Goal: Navigation & Orientation: Find specific page/section

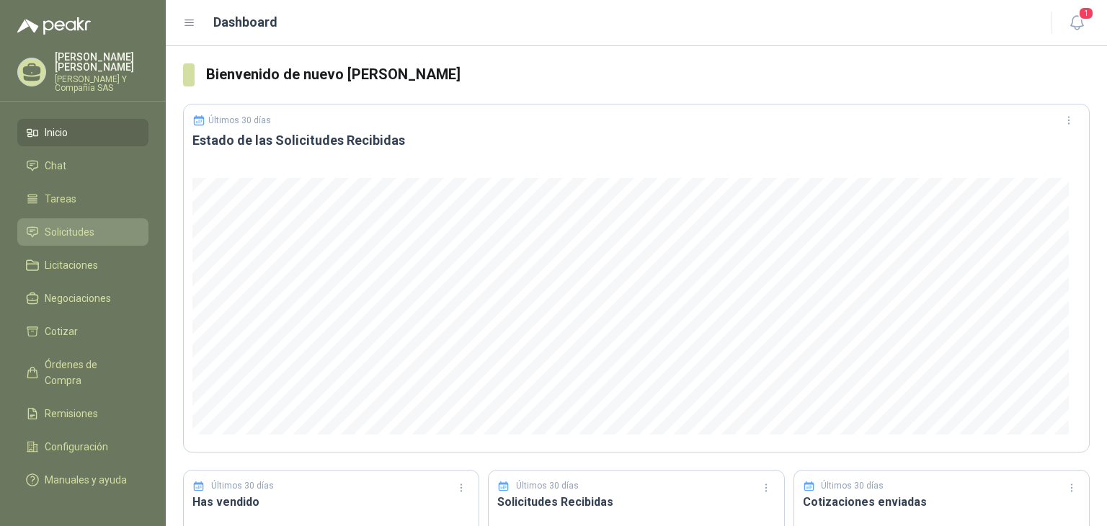
click at [76, 234] on span "Solicitudes" at bounding box center [70, 232] width 50 height 16
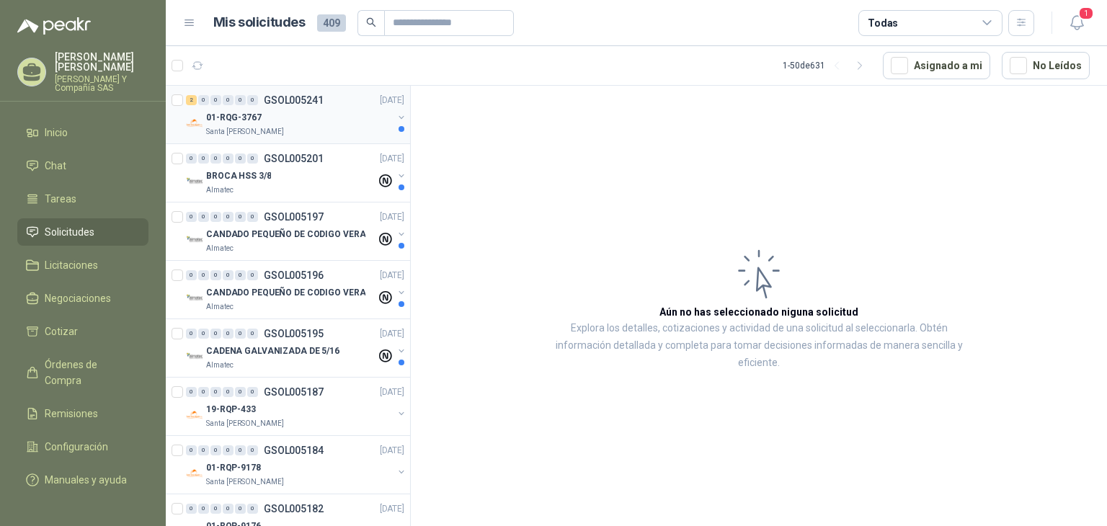
click at [252, 128] on p "Santa [PERSON_NAME]" at bounding box center [245, 132] width 78 height 12
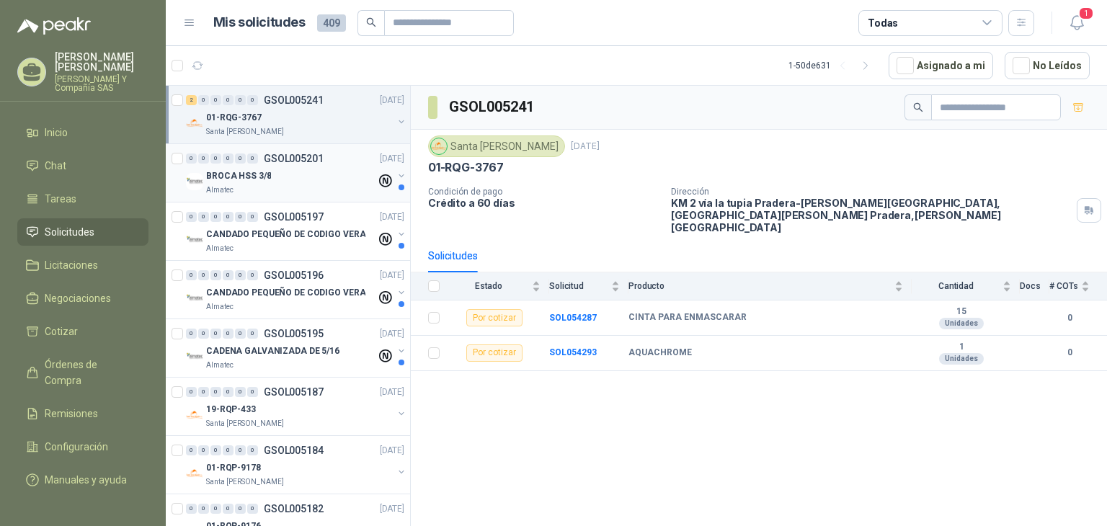
click at [247, 181] on p "BROCA HSS 3/8" at bounding box center [238, 176] width 65 height 14
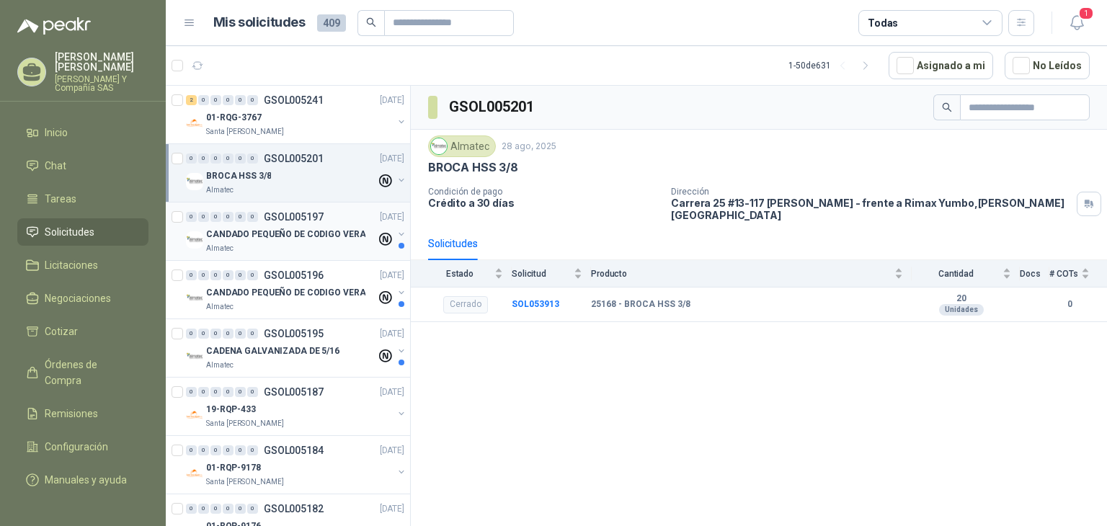
click at [250, 243] on div "Almatec" at bounding box center [291, 249] width 170 height 12
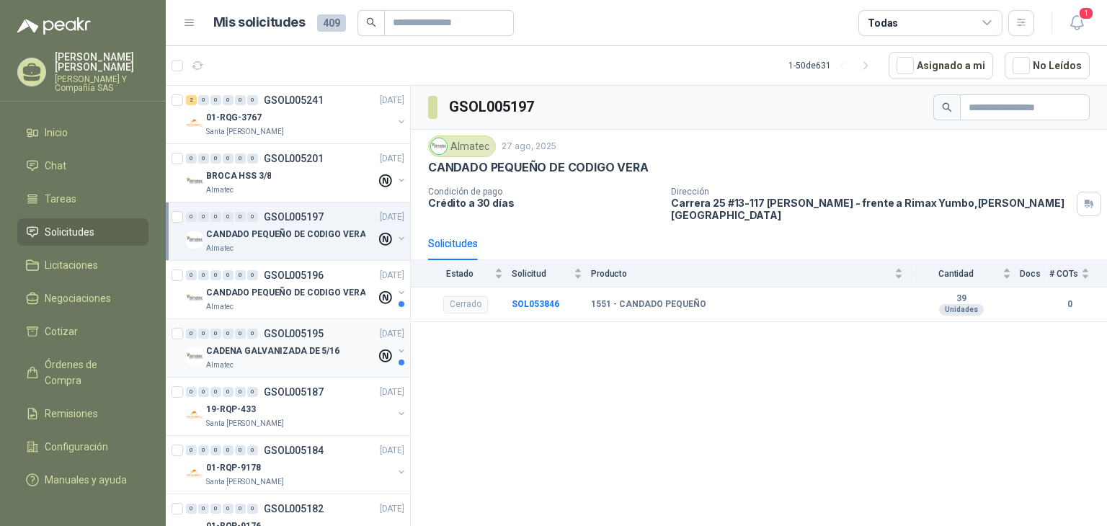
click at [270, 355] on p "CADENA GALVANIZADA DE 5/16" at bounding box center [272, 352] width 133 height 14
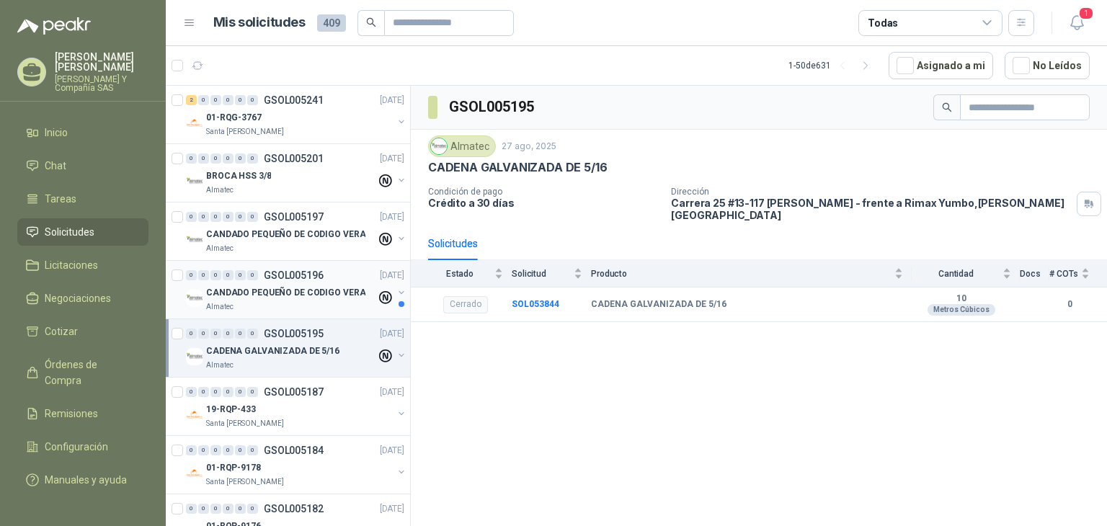
click at [271, 292] on p "CANDADO PEQUEÑO DE CODIGO VERA" at bounding box center [285, 293] width 159 height 14
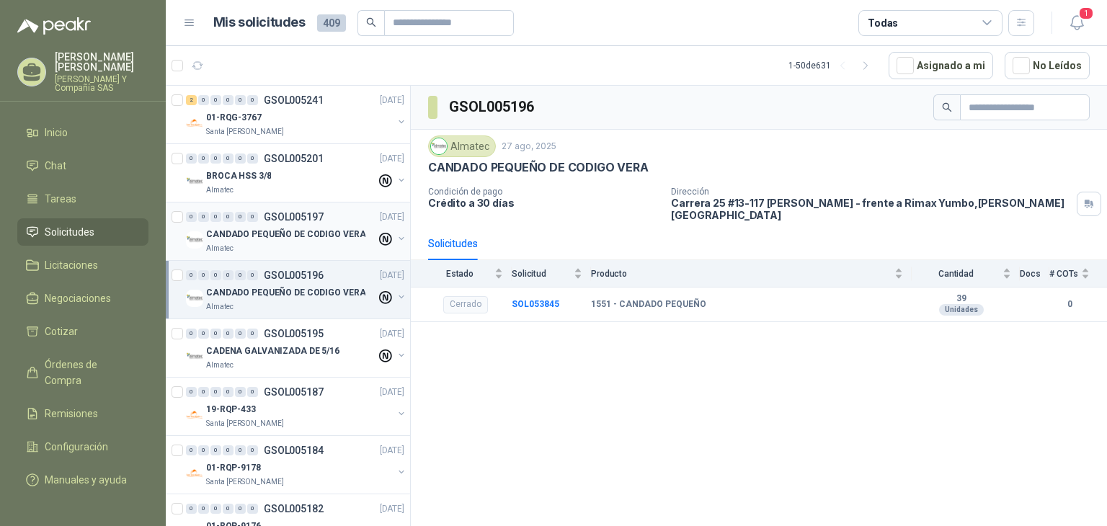
click at [298, 243] on div "Almatec" at bounding box center [291, 249] width 170 height 12
click at [288, 295] on p "CANDADO PEQUEÑO DE CODIGO VERA" at bounding box center [285, 293] width 159 height 14
click at [236, 182] on div "BROCA HSS 3/8" at bounding box center [291, 175] width 170 height 17
